Goal: Information Seeking & Learning: Learn about a topic

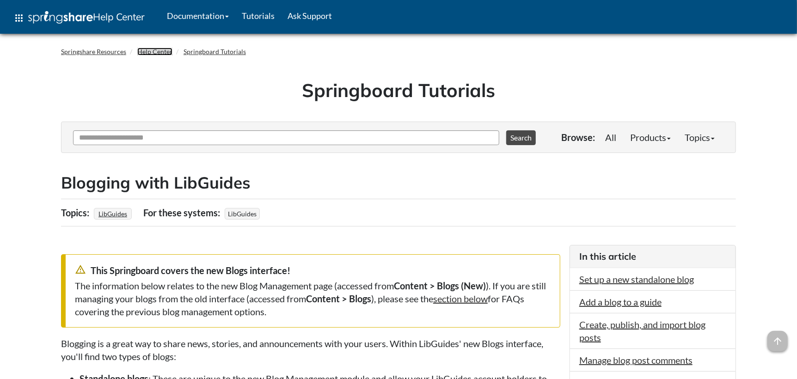
click at [164, 51] on link "Help Center" at bounding box center [154, 52] width 35 height 8
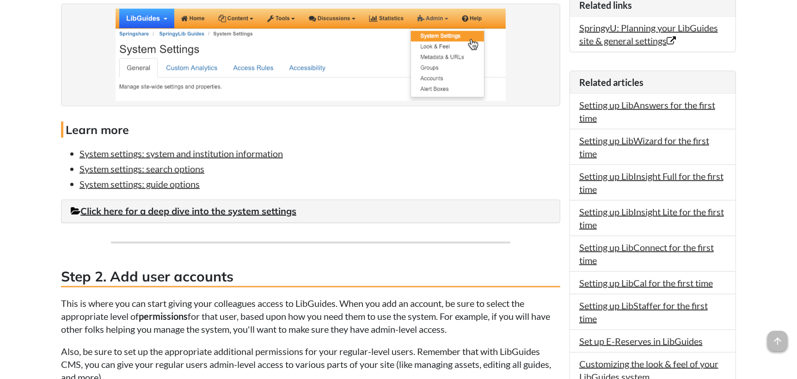
scroll to position [693, 0]
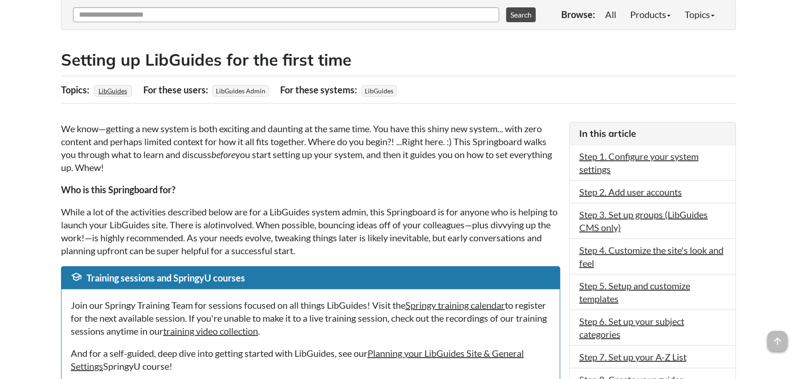
scroll to position [138, 0]
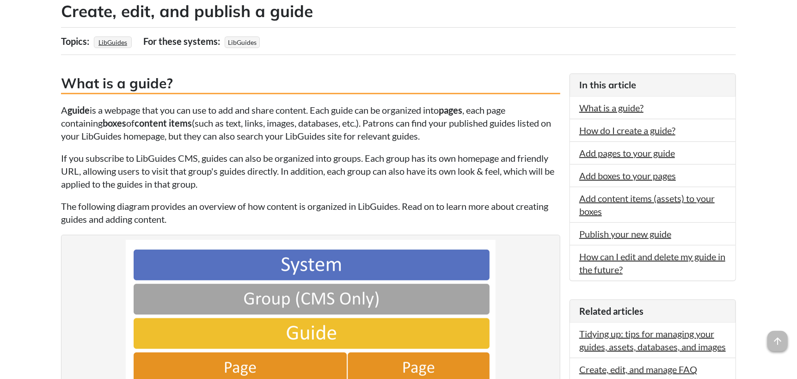
scroll to position [185, 0]
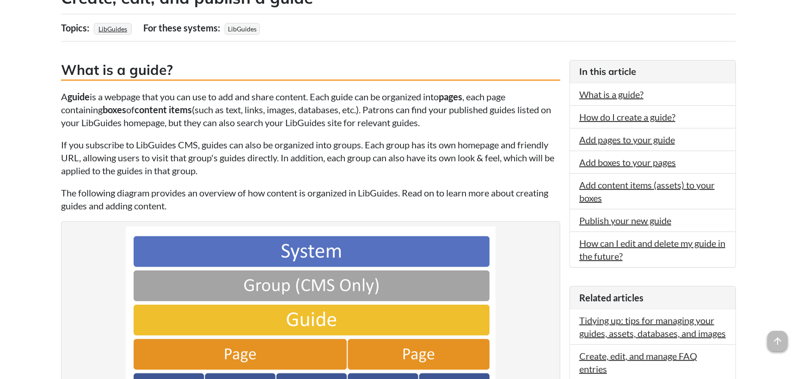
click at [333, 116] on p "A guide is a webpage that you can use to add and share content. Each guide can …" at bounding box center [310, 109] width 499 height 39
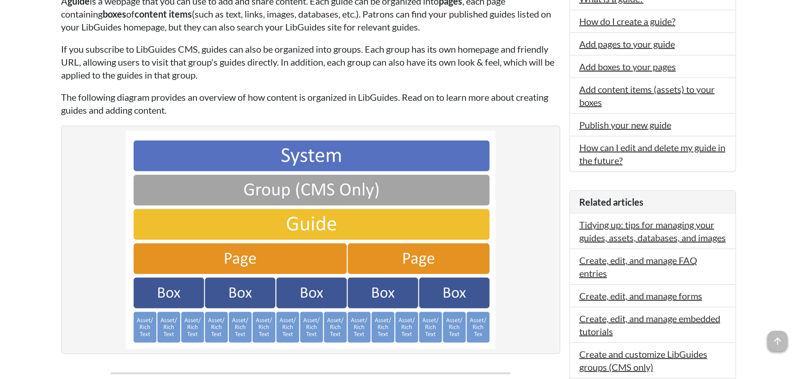
scroll to position [231, 0]
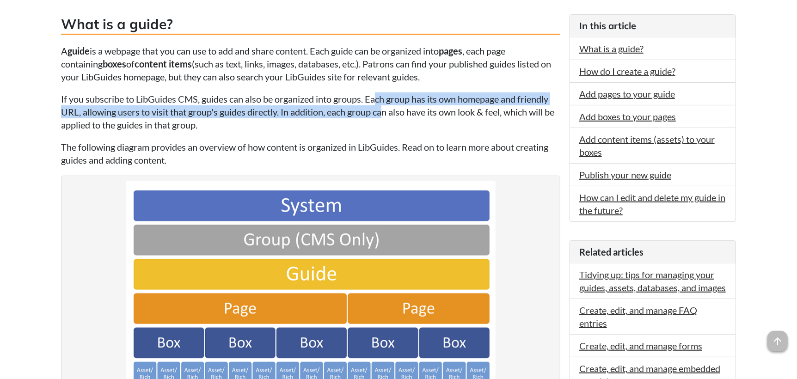
drag, startPoint x: 381, startPoint y: 100, endPoint x: 384, endPoint y: 105, distance: 5.4
click at [384, 105] on p "If you subscribe to LibGuides CMS, guides can also be organized into groups. Ea…" at bounding box center [310, 111] width 499 height 39
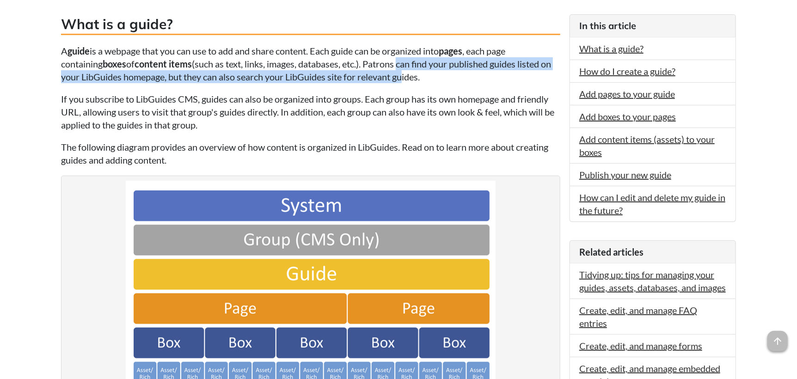
drag, startPoint x: 405, startPoint y: 61, endPoint x: 411, endPoint y: 80, distance: 19.7
click at [411, 80] on p "A guide is a webpage that you can use to add and share content. Each guide can …" at bounding box center [310, 63] width 499 height 39
click at [408, 72] on p "A guide is a webpage that you can use to add and share content. Each guide can …" at bounding box center [310, 63] width 499 height 39
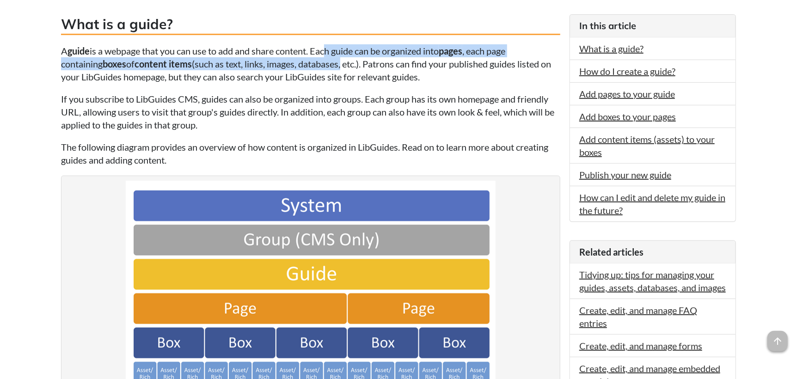
drag, startPoint x: 328, startPoint y: 41, endPoint x: 347, endPoint y: 58, distance: 25.5
click at [347, 58] on p "A guide is a webpage that you can use to add and share content. Each guide can …" at bounding box center [310, 63] width 499 height 39
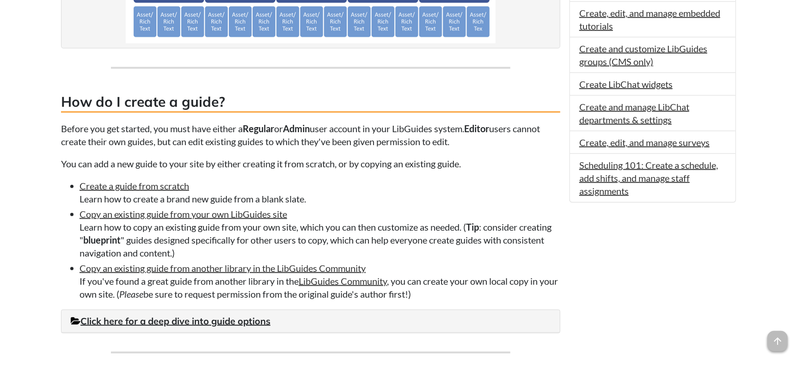
scroll to position [600, 0]
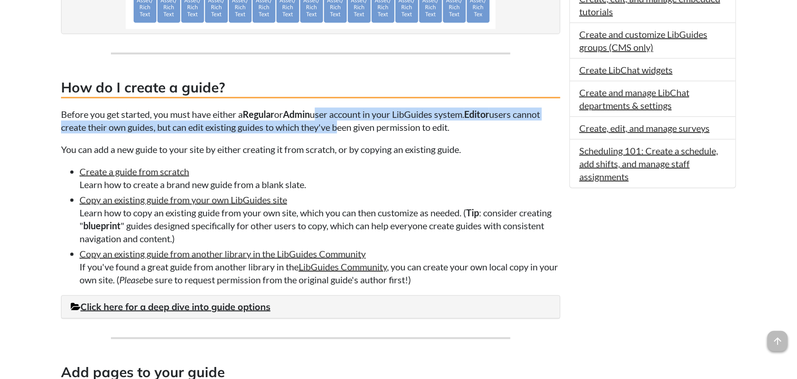
drag, startPoint x: 334, startPoint y: 118, endPoint x: 342, endPoint y: 124, distance: 9.5
click at [342, 124] on p "Before you get started, you must have either a Regular or Admin user account in…" at bounding box center [310, 121] width 499 height 26
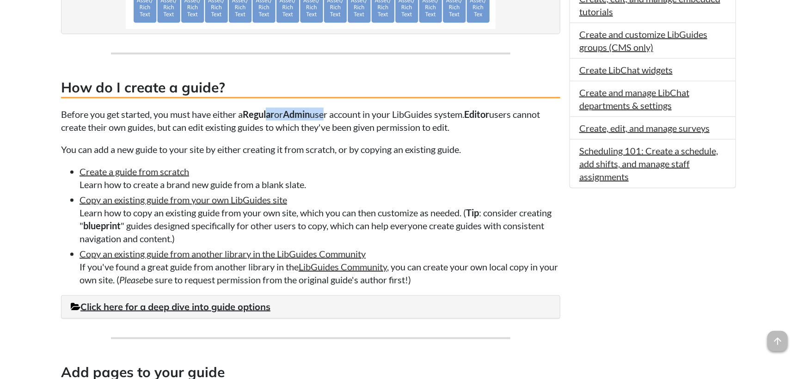
drag, startPoint x: 270, startPoint y: 112, endPoint x: 336, endPoint y: 105, distance: 66.0
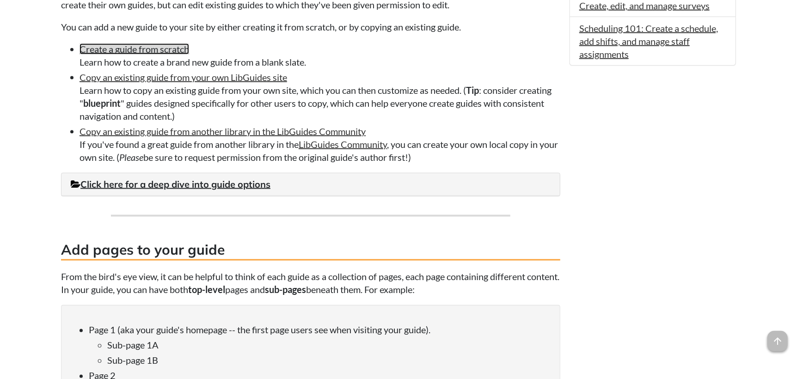
scroll to position [739, 0]
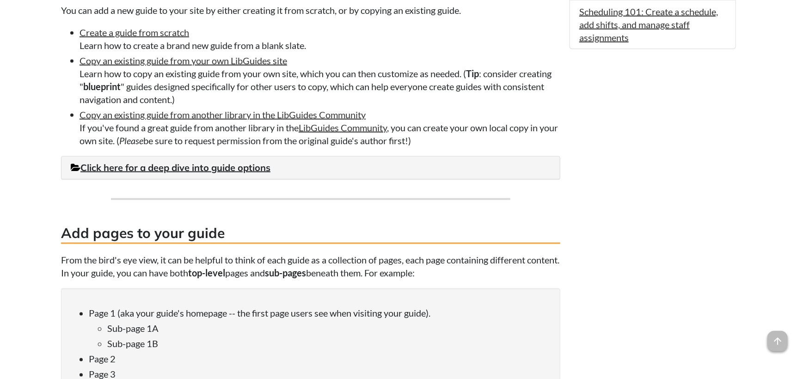
click at [532, 85] on li "Copy an existing guide from your own LibGuides site Learn how to copy an existi…" at bounding box center [319, 80] width 481 height 52
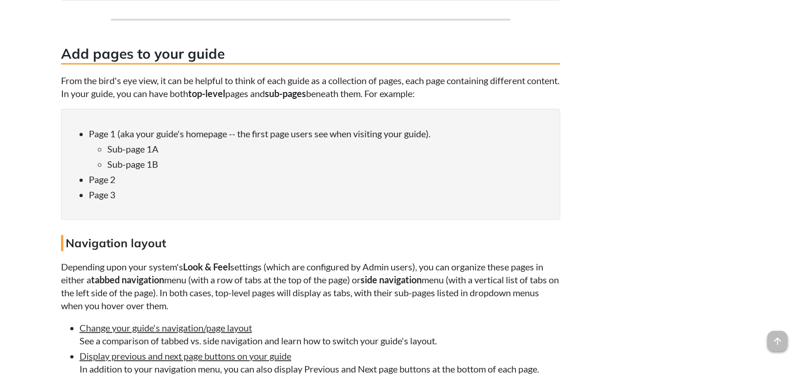
scroll to position [971, 0]
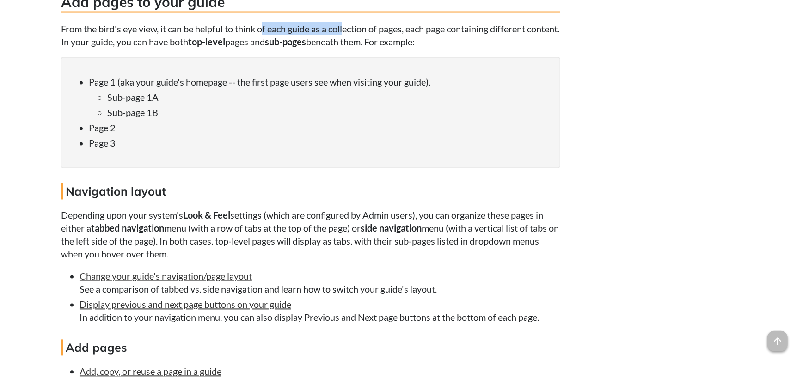
drag, startPoint x: 277, startPoint y: 28, endPoint x: 348, endPoint y: 25, distance: 71.7
click at [348, 25] on p "From the bird's eye view, it can be helpful to think of each guide as a collect…" at bounding box center [310, 35] width 499 height 26
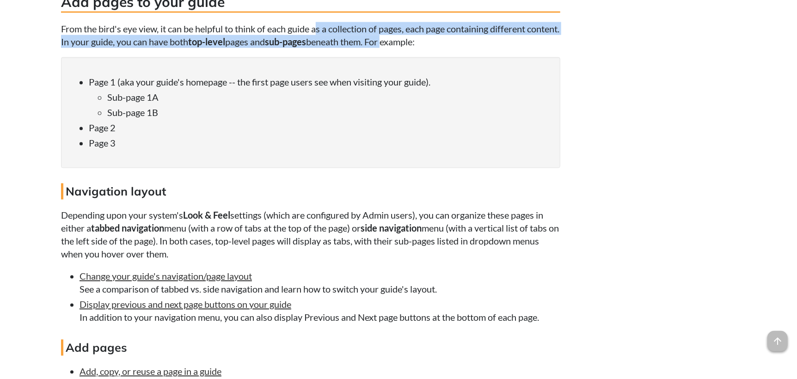
drag, startPoint x: 317, startPoint y: 25, endPoint x: 423, endPoint y: 37, distance: 106.4
click at [423, 37] on p "From the bird's eye view, it can be helpful to think of each guide as a collect…" at bounding box center [310, 35] width 499 height 26
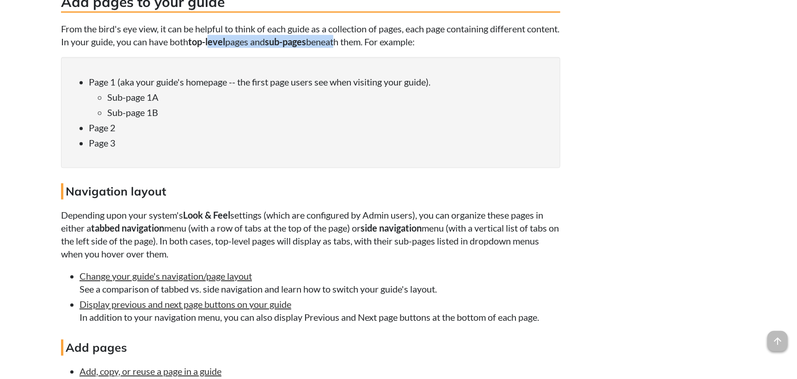
drag, startPoint x: 267, startPoint y: 40, endPoint x: 377, endPoint y: 40, distance: 109.5
click at [377, 40] on p "From the bird's eye view, it can be helpful to think of each guide as a collect…" at bounding box center [310, 35] width 499 height 26
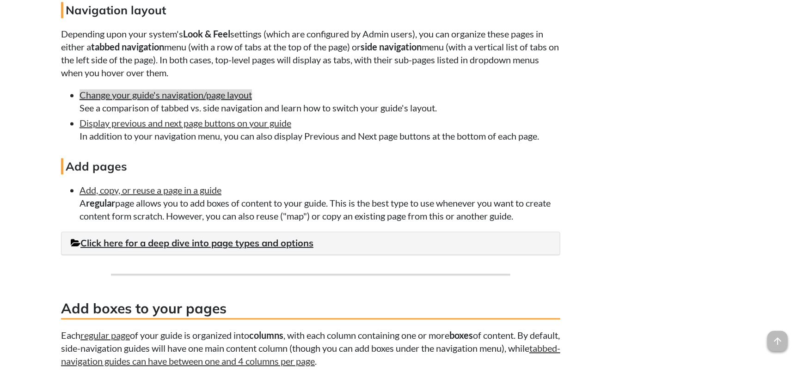
scroll to position [1155, 0]
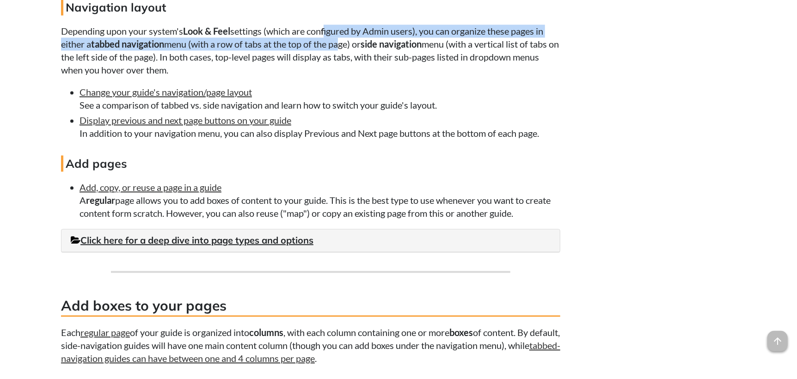
drag, startPoint x: 328, startPoint y: 39, endPoint x: 339, endPoint y: 54, distance: 19.1
click at [339, 54] on p "Depending upon your system's Look & Feel settings (which are configured by Admi…" at bounding box center [310, 50] width 499 height 52
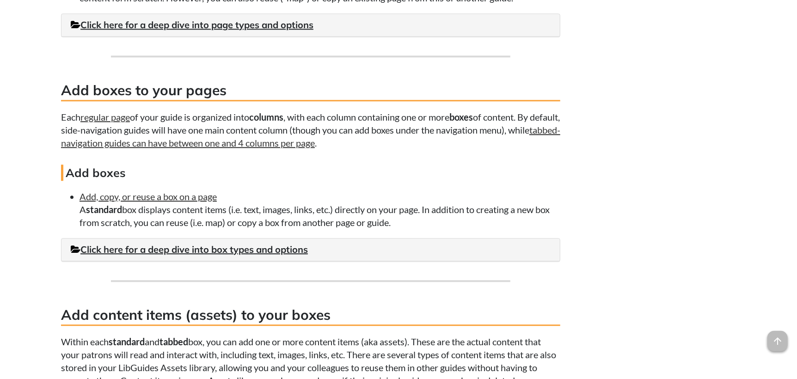
scroll to position [1386, 0]
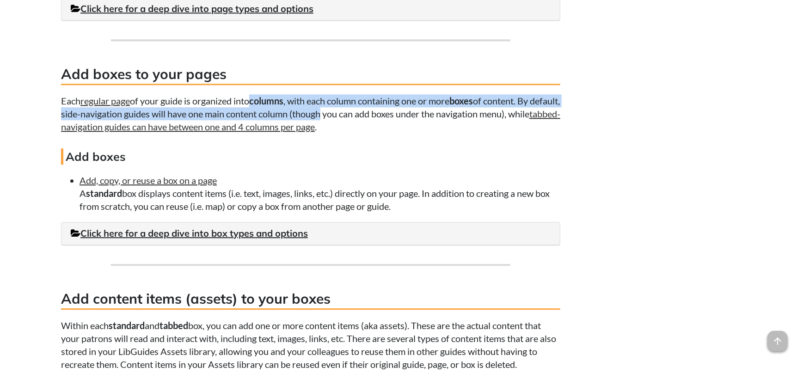
drag, startPoint x: 248, startPoint y: 109, endPoint x: 351, endPoint y: 120, distance: 103.2
click at [351, 120] on p "Each regular page of your guide is organized into columns , with each column co…" at bounding box center [310, 113] width 499 height 39
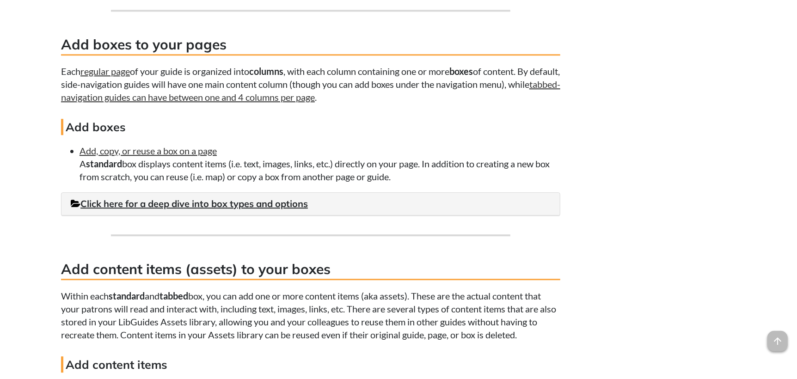
scroll to position [1433, 0]
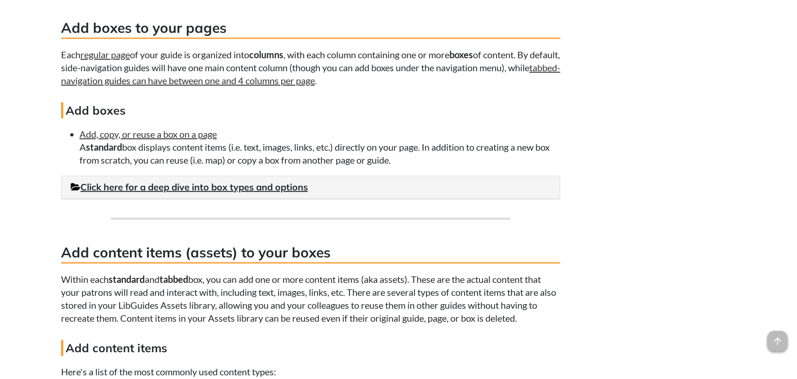
click at [205, 63] on p "Each regular page of your guide is organized into columns , with each column co…" at bounding box center [310, 67] width 499 height 39
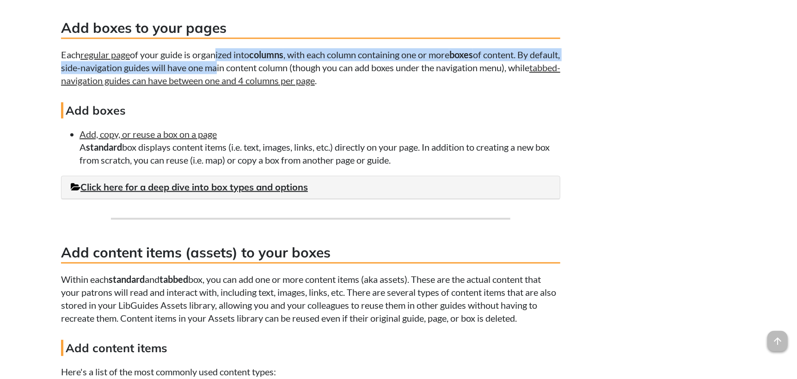
drag, startPoint x: 238, startPoint y: 68, endPoint x: 245, endPoint y: 73, distance: 8.7
click at [245, 73] on p "Each regular page of your guide is organized into columns , with each column co…" at bounding box center [310, 67] width 499 height 39
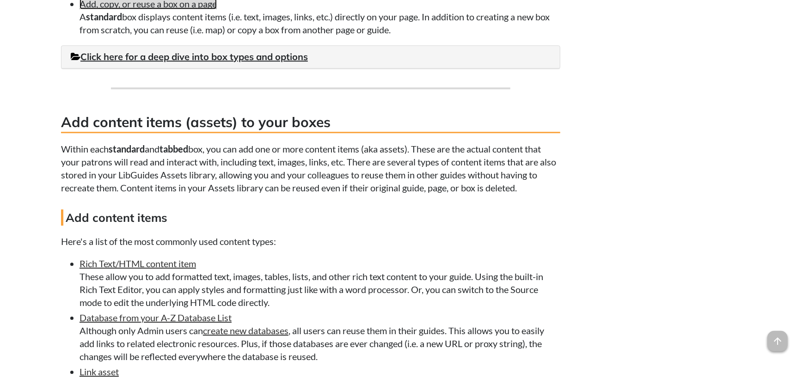
scroll to position [1618, 0]
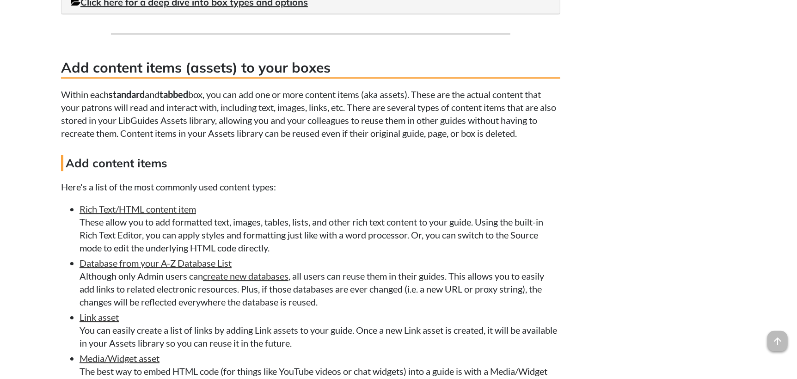
click at [286, 104] on p "Within each standard and tabbed box, you can add one or more content items (aka…" at bounding box center [310, 114] width 499 height 52
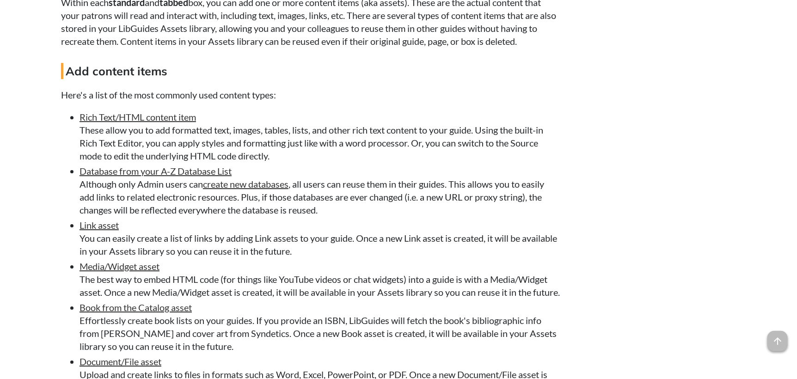
scroll to position [1849, 0]
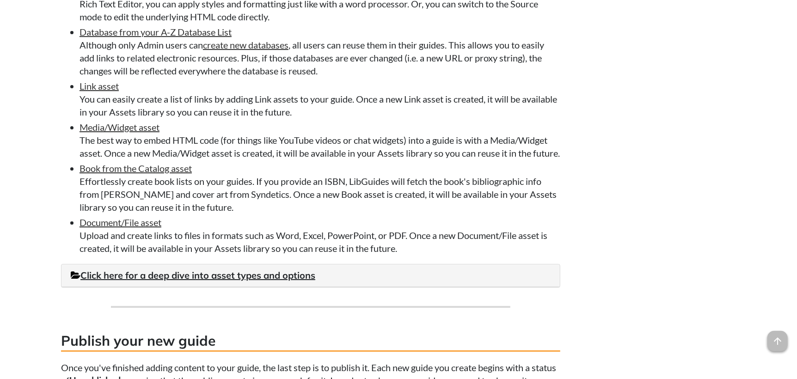
click at [252, 153] on li "Media/Widget asset The best way to embed HTML code (for things like YouTube vid…" at bounding box center [319, 140] width 481 height 39
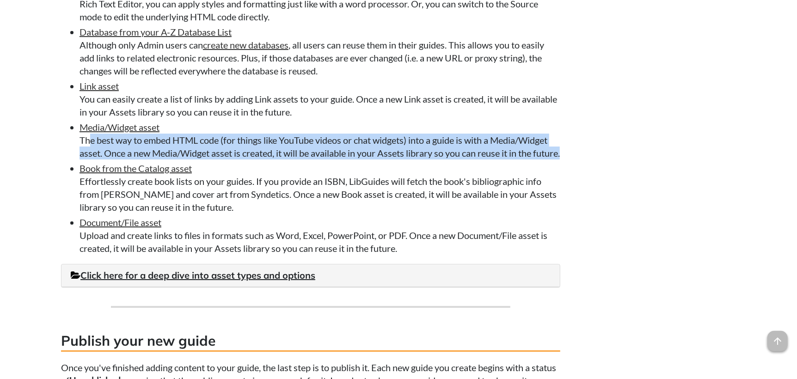
click at [252, 153] on li "Media/Widget asset The best way to embed HTML code (for things like YouTube vid…" at bounding box center [319, 140] width 481 height 39
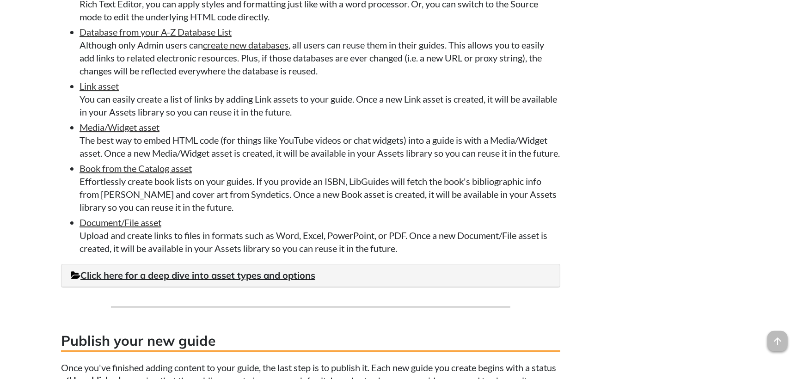
click at [286, 101] on li "Link asset You can easily create a list of links by adding Link assets to your …" at bounding box center [319, 98] width 481 height 39
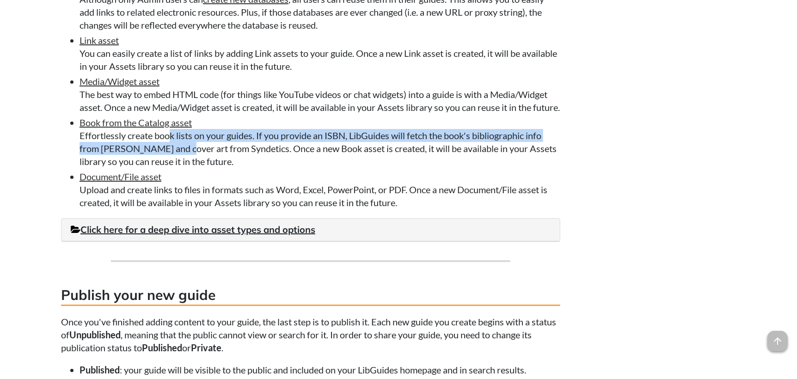
drag, startPoint x: 165, startPoint y: 162, endPoint x: 175, endPoint y: 173, distance: 15.4
click at [175, 168] on li "Book from the Catalog asset Effortlessly create book lists on your guides. If y…" at bounding box center [319, 142] width 481 height 52
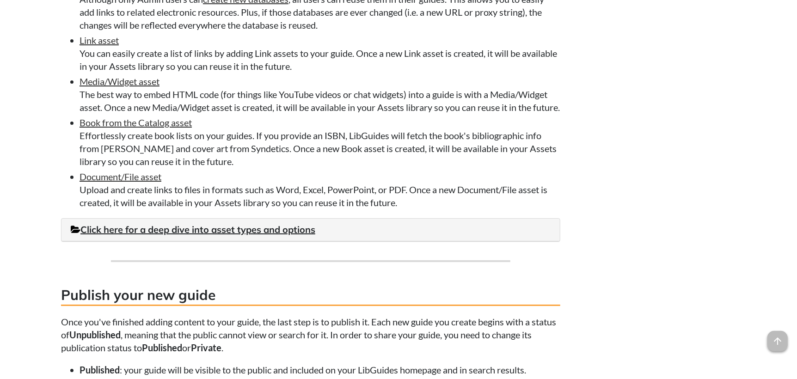
scroll to position [1941, 0]
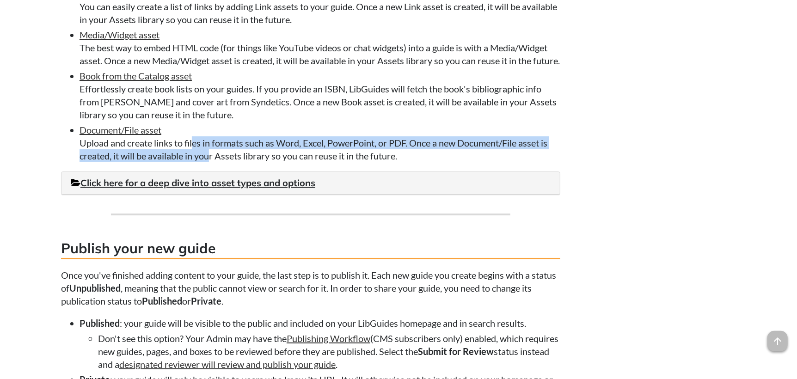
drag, startPoint x: 188, startPoint y: 170, endPoint x: 200, endPoint y: 181, distance: 16.4
click at [200, 162] on li "Document/File asset Upload and create links to files in formats such as Word, E…" at bounding box center [319, 142] width 481 height 39
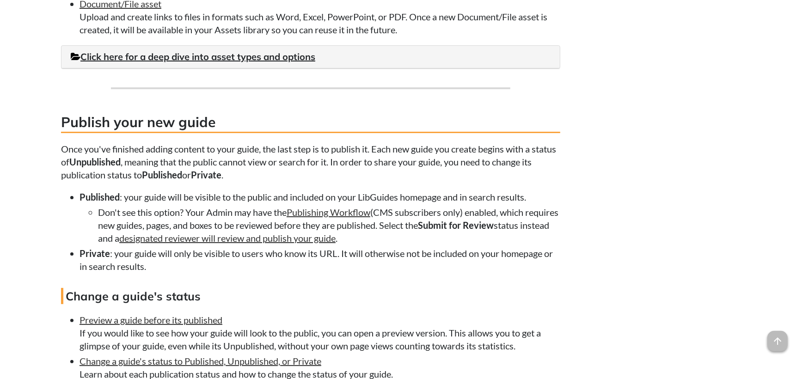
scroll to position [2125, 0]
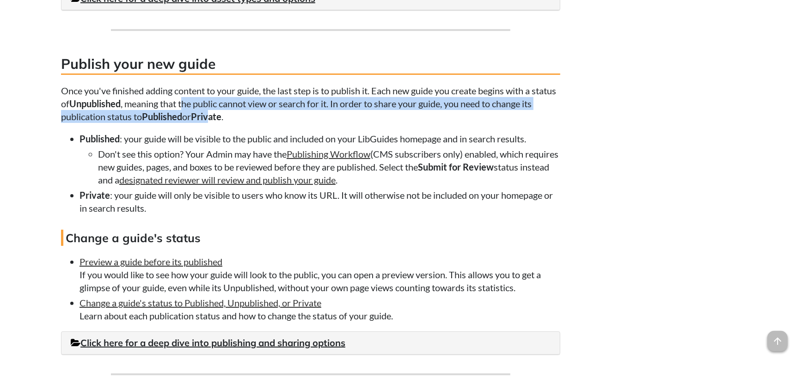
drag, startPoint x: 219, startPoint y: 134, endPoint x: 225, endPoint y: 145, distance: 12.0
click at [225, 123] on p "Once you've finished adding content to your guide, the last step is to publish …" at bounding box center [310, 103] width 499 height 39
click at [221, 122] on strong "Private" at bounding box center [206, 116] width 31 height 11
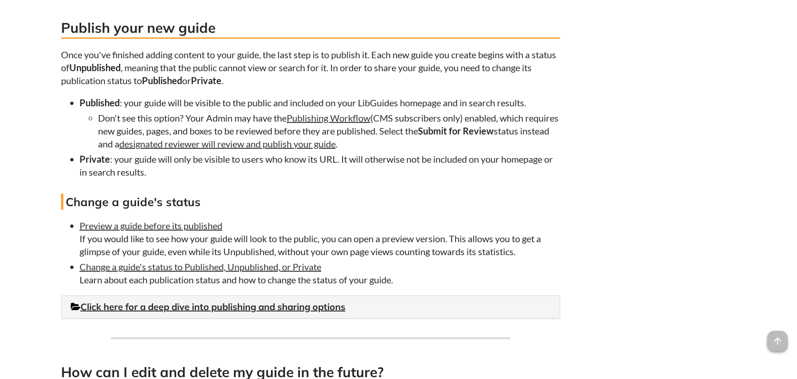
scroll to position [2172, 0]
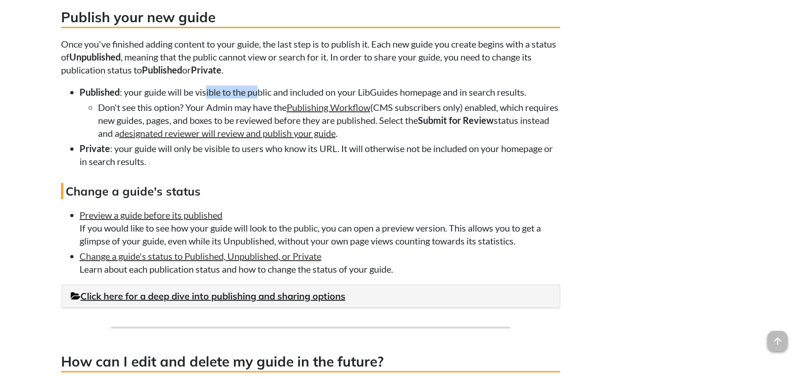
drag, startPoint x: 214, startPoint y: 121, endPoint x: 262, endPoint y: 121, distance: 47.6
click at [262, 121] on li "Published : your guide will be visible to the public and included on your LibGu…" at bounding box center [319, 112] width 481 height 54
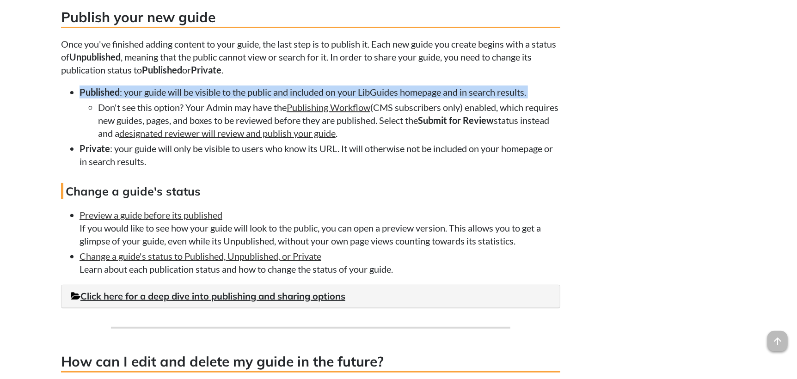
click at [262, 121] on li "Published : your guide will be visible to the public and included on your LibGu…" at bounding box center [319, 112] width 481 height 54
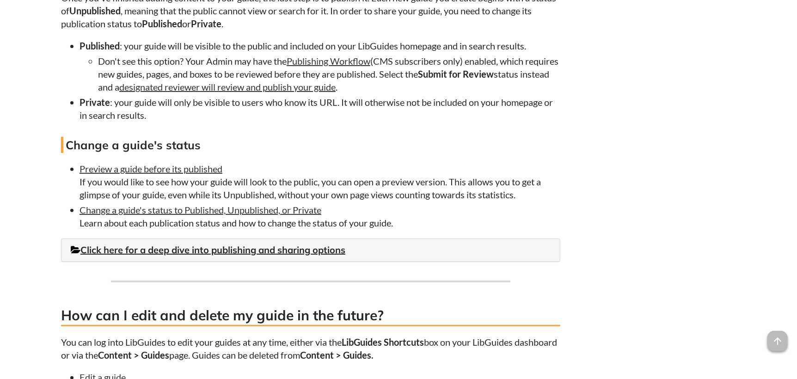
click at [252, 122] on li "Private : your guide will only be visible to users who know its URL. It will ot…" at bounding box center [319, 109] width 481 height 26
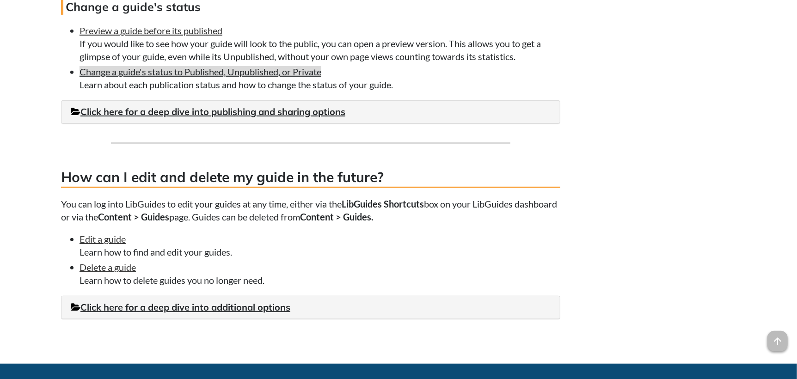
scroll to position [2449, 0]
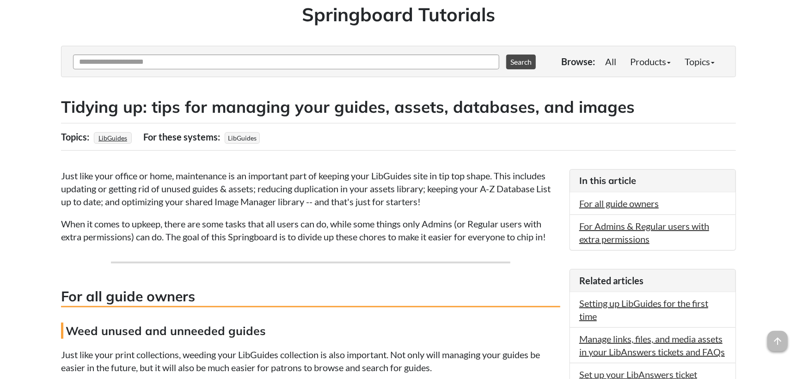
scroll to position [92, 0]
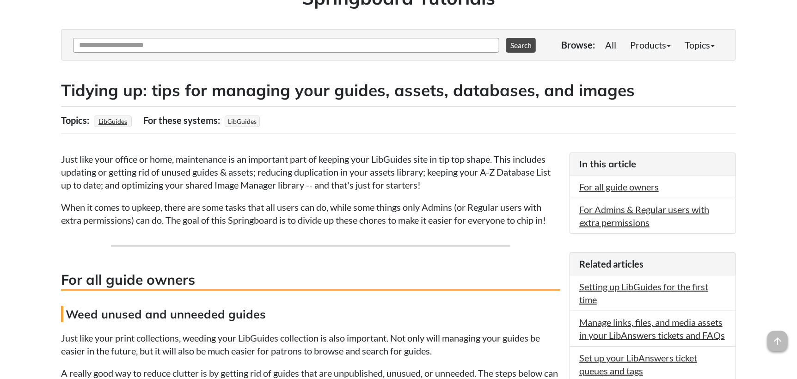
click at [346, 207] on p "When it comes to upkeep, there are some tasks that all users can do, while some…" at bounding box center [310, 214] width 499 height 26
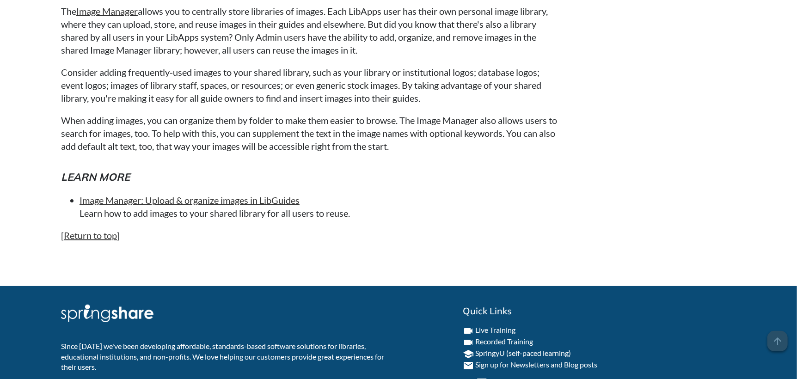
scroll to position [2054, 0]
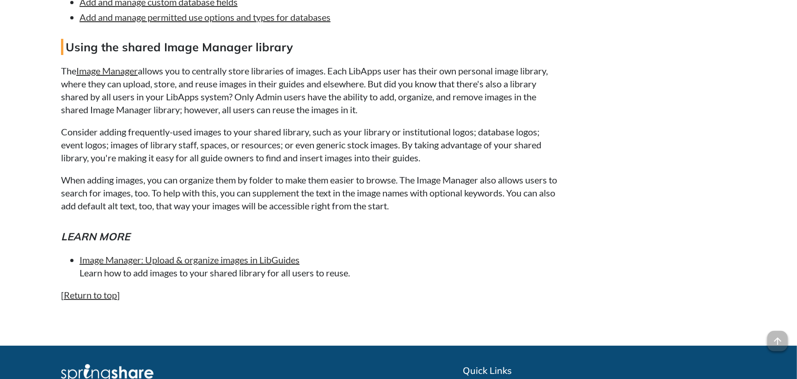
click at [141, 101] on p "The Image Manager allows you to centrally store libraries of images. Each LibAp…" at bounding box center [310, 90] width 499 height 52
click at [336, 112] on p "The Image Manager allows you to centrally store libraries of images. Each LibAp…" at bounding box center [310, 90] width 499 height 52
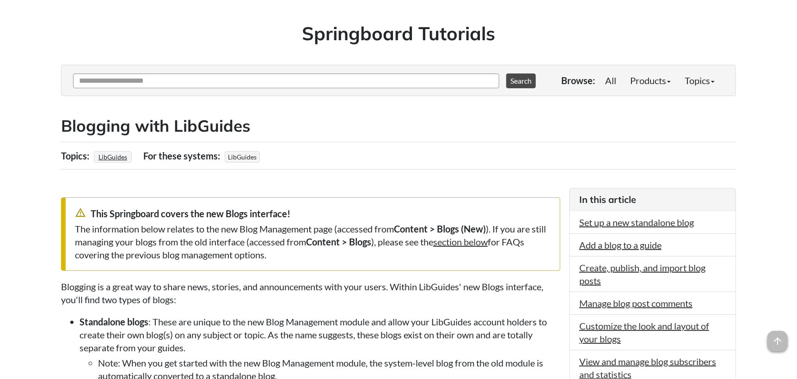
scroll to position [185, 0]
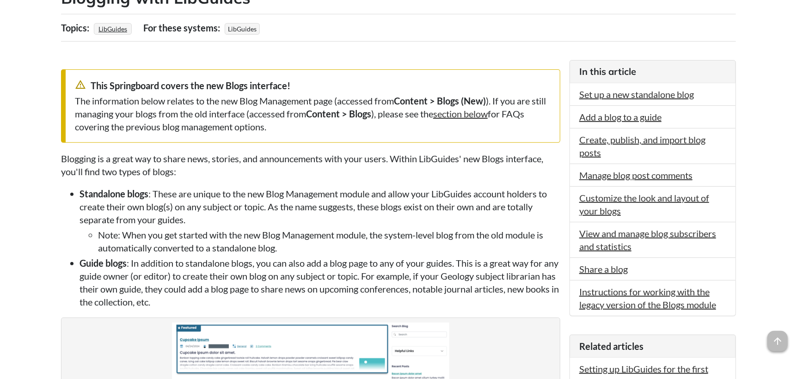
click at [165, 122] on div "The information below relates to the new Blog Management page (accessed from Co…" at bounding box center [313, 113] width 476 height 39
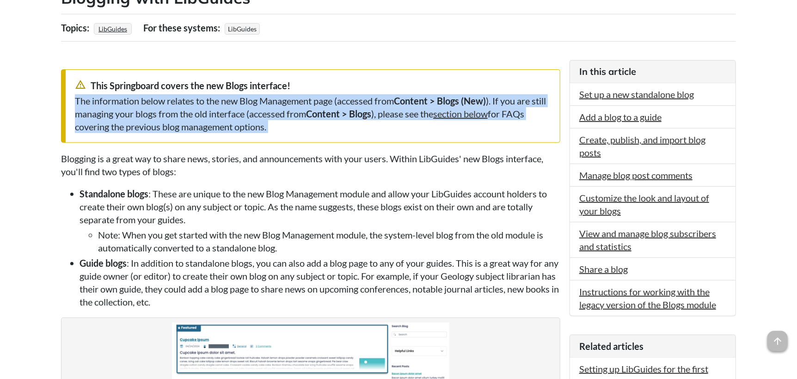
click at [165, 122] on div "The information below relates to the new Blog Management page (accessed from Co…" at bounding box center [313, 113] width 476 height 39
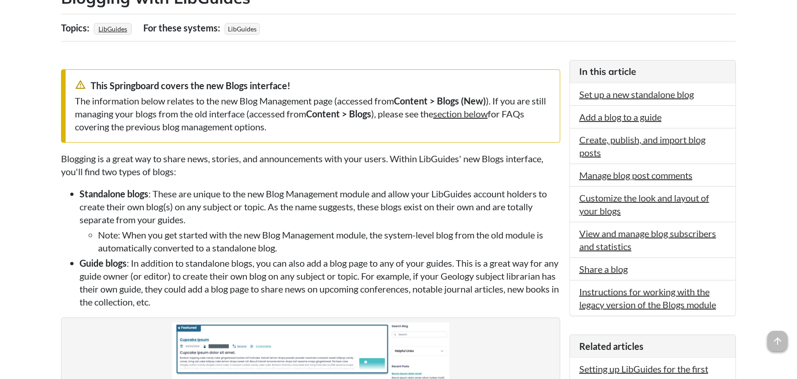
click at [251, 188] on li "Standalone blogs : These are unique to the new Blog Management module and allow…" at bounding box center [319, 220] width 481 height 67
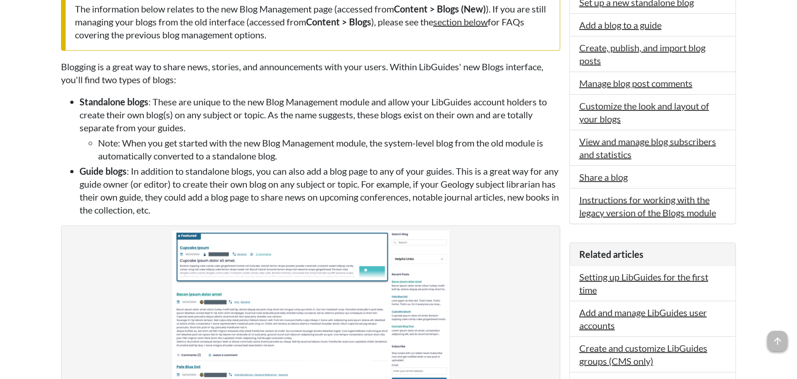
scroll to position [277, 0]
click at [530, 187] on li "Guide blogs : In addition to standalone blogs, you can also add a blog page to …" at bounding box center [319, 190] width 481 height 52
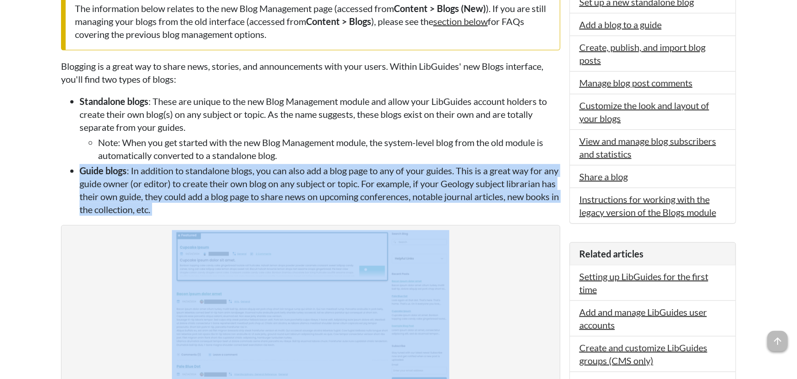
click at [530, 187] on li "Guide blogs : In addition to standalone blogs, you can also add a blog page to …" at bounding box center [319, 190] width 481 height 52
click at [559, 201] on li "Guide blogs : In addition to standalone blogs, you can also add a blog page to …" at bounding box center [319, 190] width 481 height 52
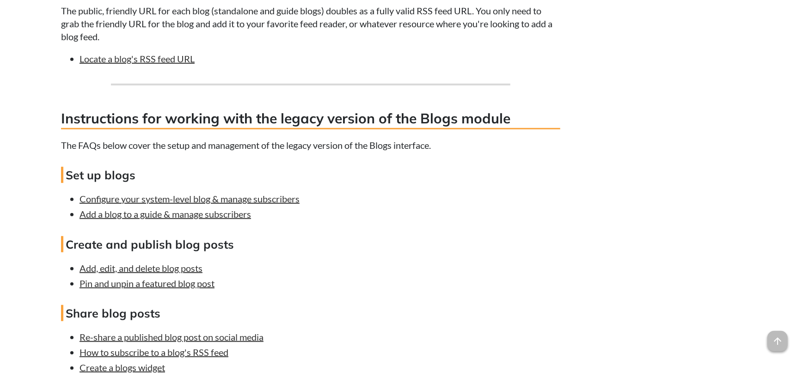
scroll to position [2542, 0]
